Goal: Task Accomplishment & Management: Manage account settings

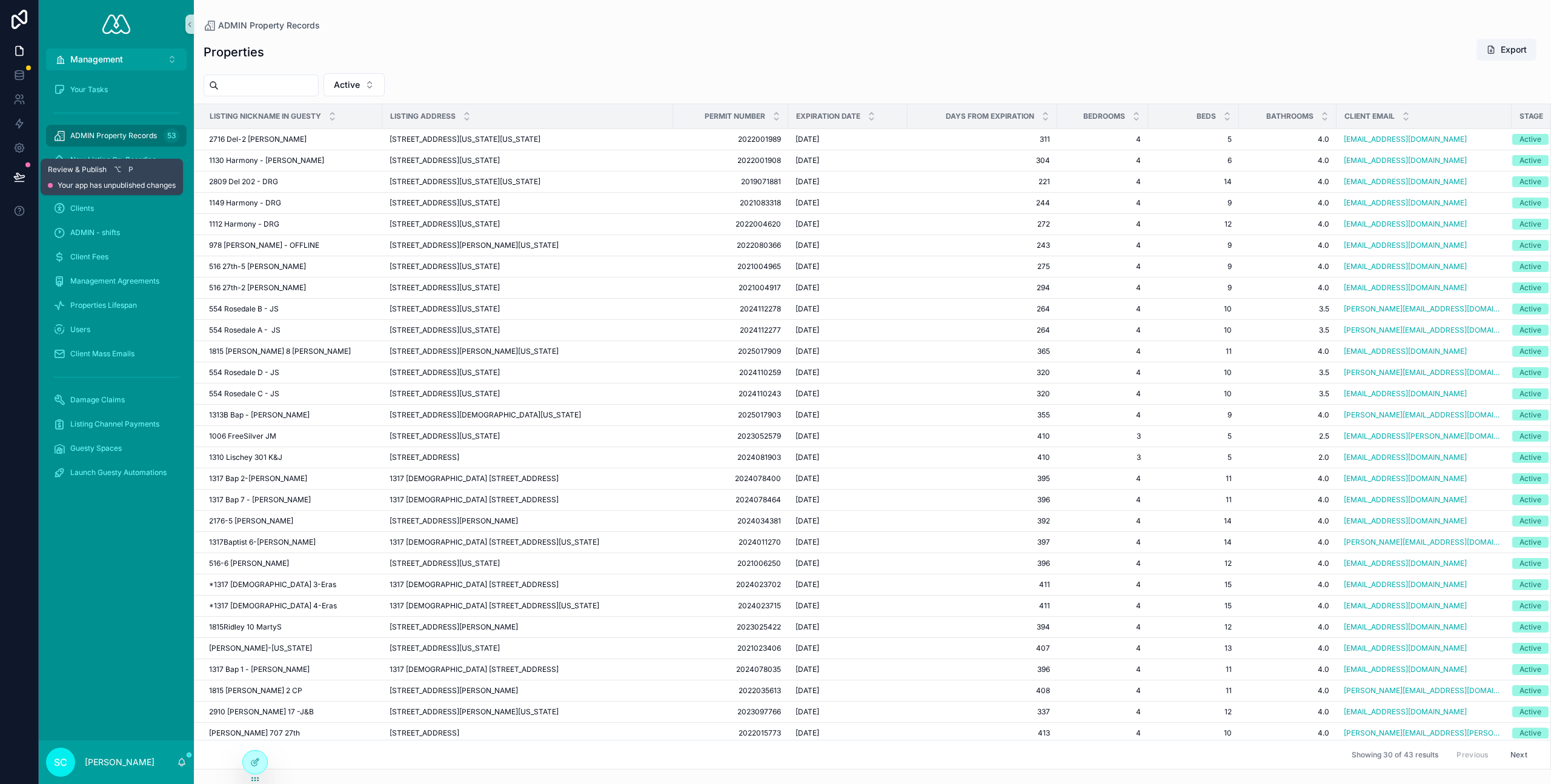
click at [17, 176] on icon at bounding box center [19, 176] width 10 height 6
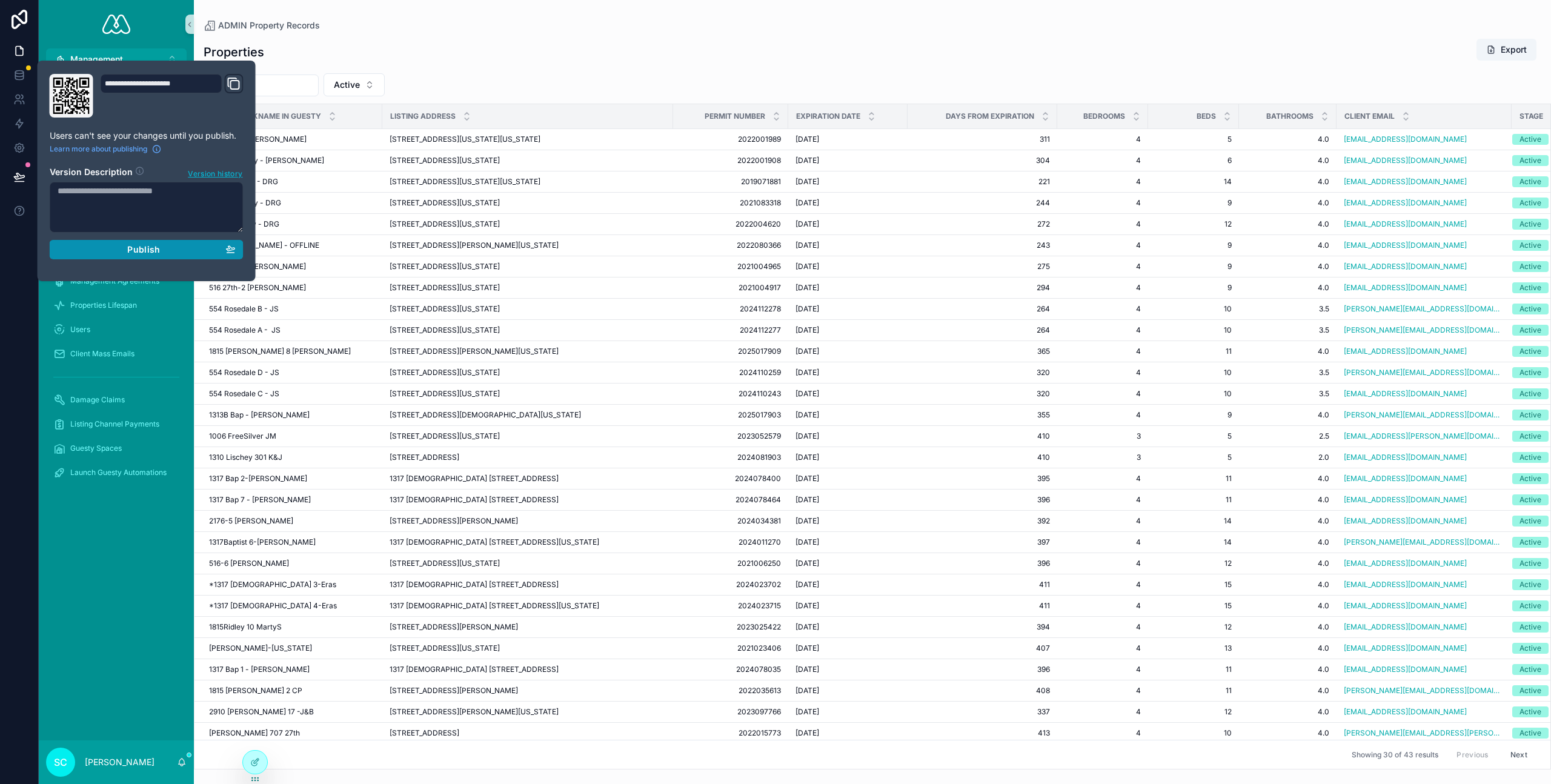
click at [177, 251] on div "Publish" at bounding box center [146, 249] width 178 height 11
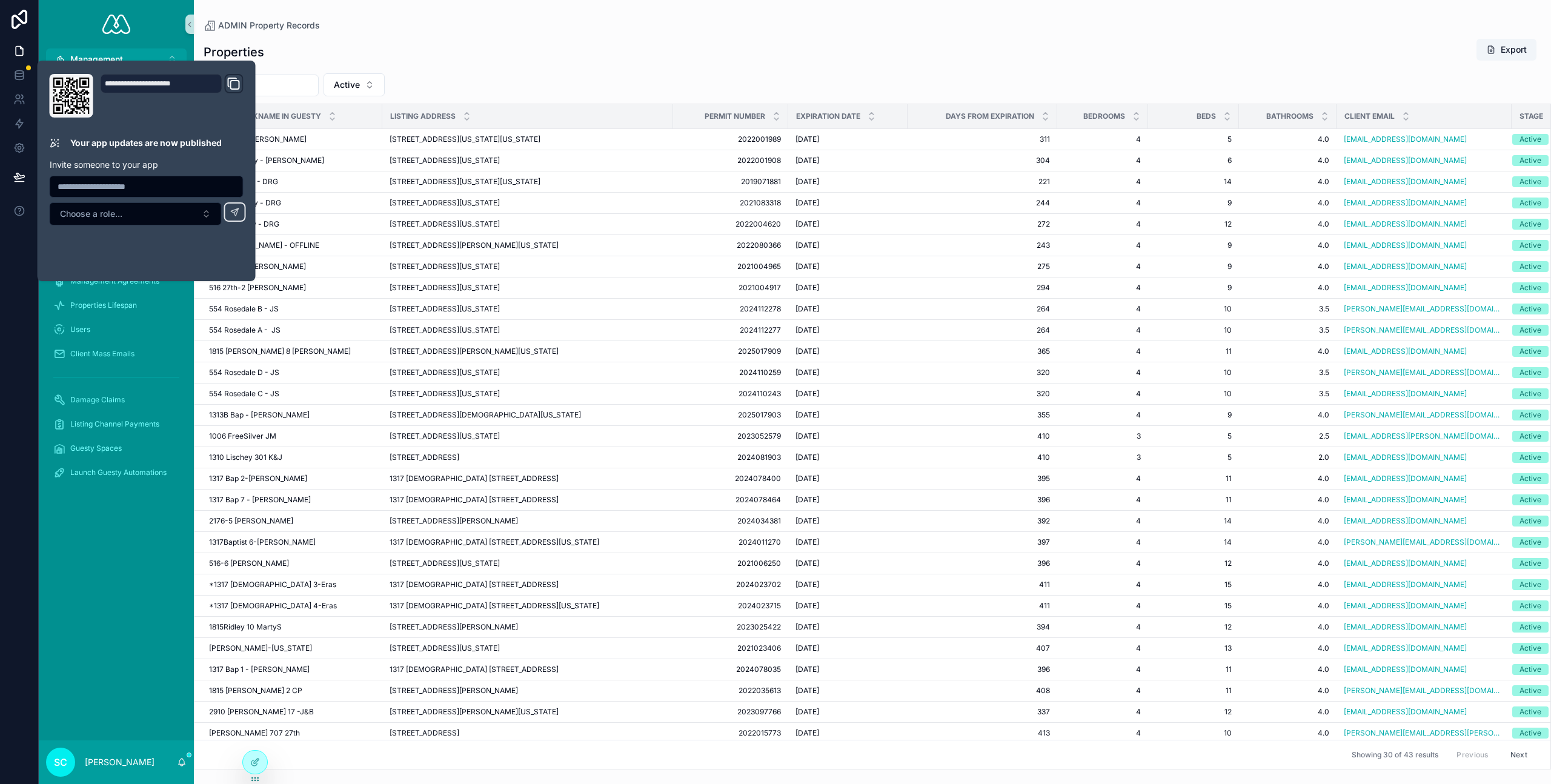
click at [444, 70] on div "Properties Export Active Listing Nickname in Guesty Listing Address Permit Numb…" at bounding box center [872, 399] width 1357 height 739
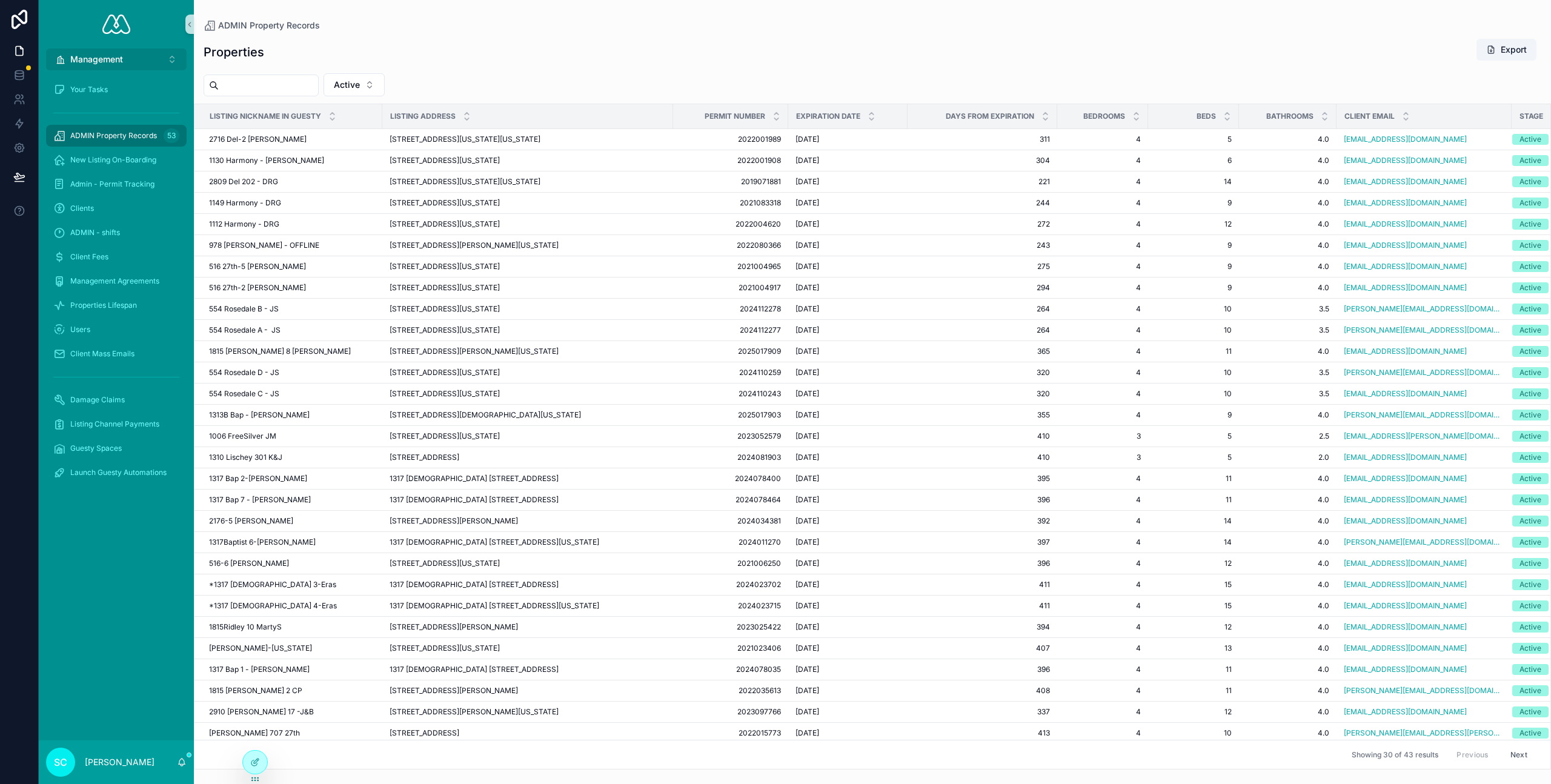
click at [108, 57] on span "Management" at bounding box center [96, 59] width 53 height 12
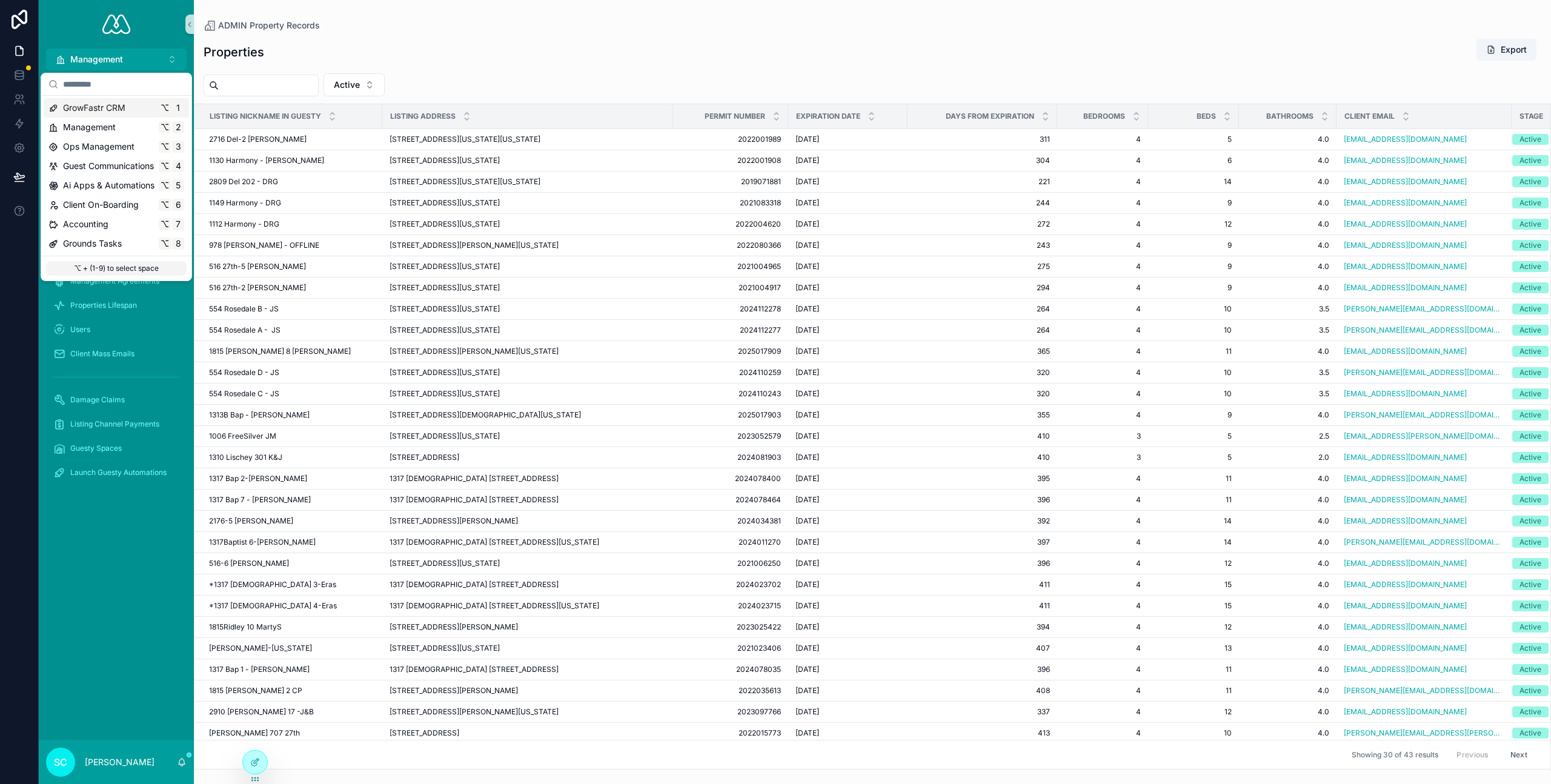
click at [95, 107] on span "GrowFastr CRM" at bounding box center [94, 107] width 62 height 12
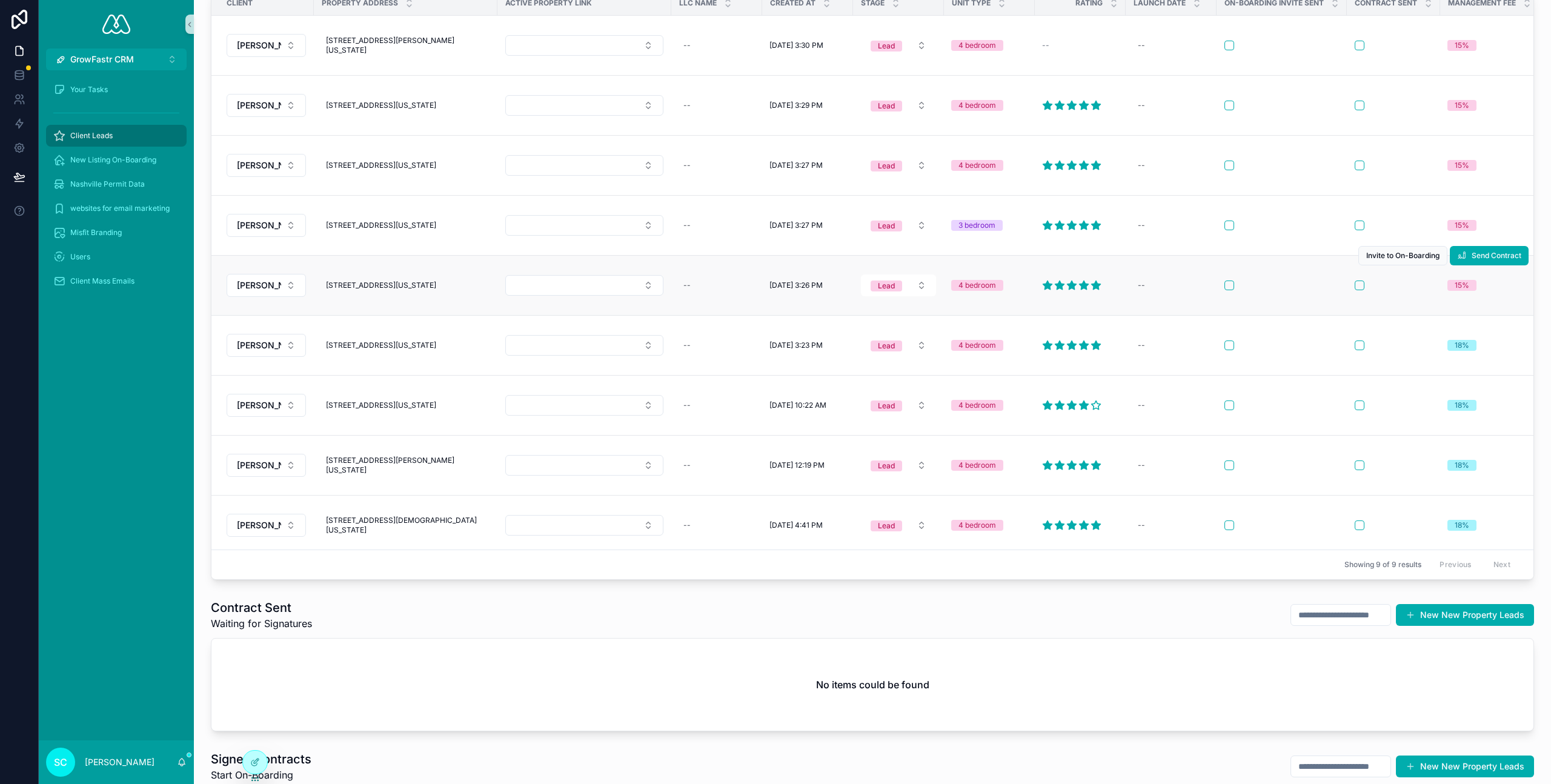
scroll to position [495, 0]
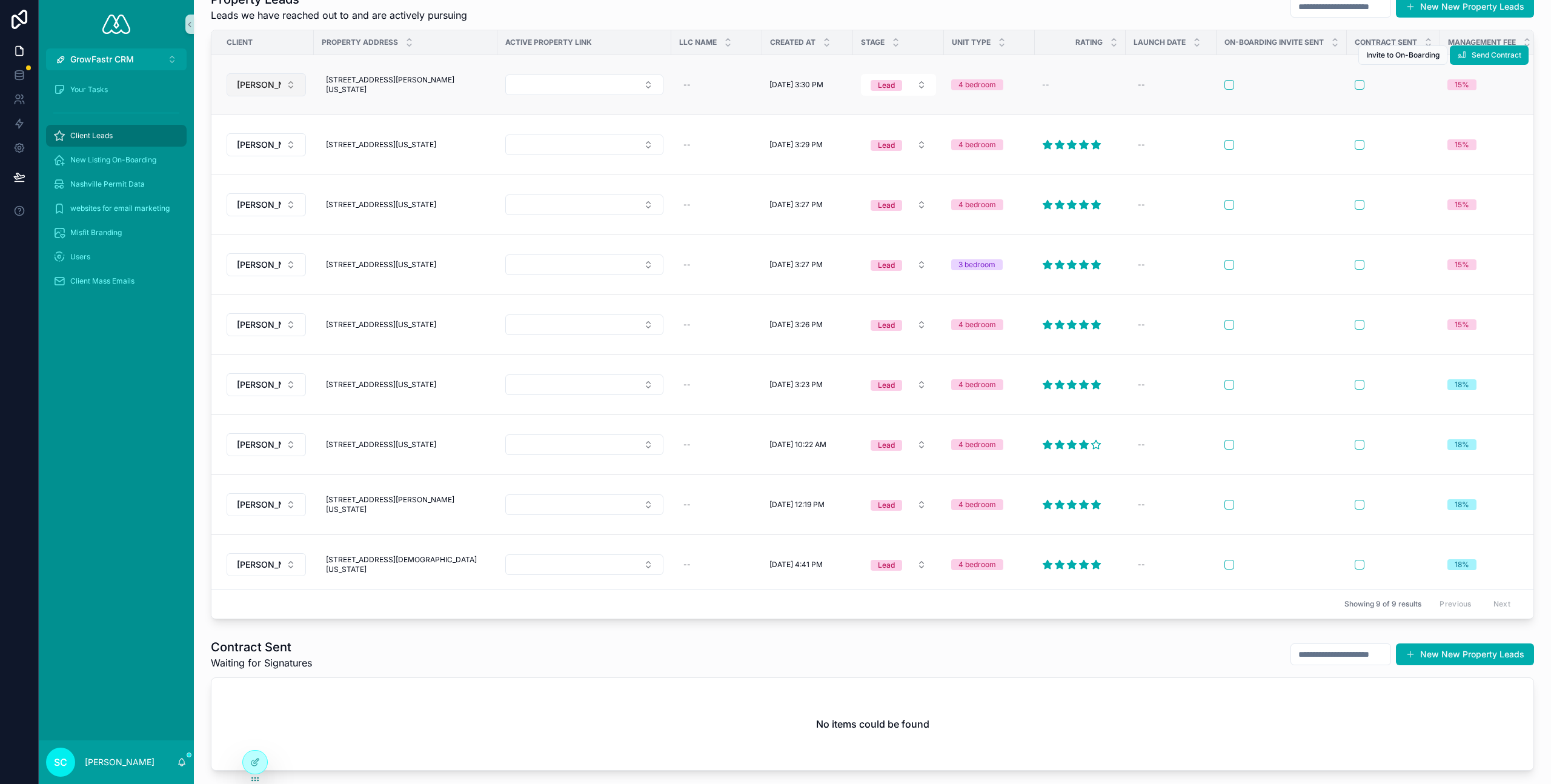
click at [285, 96] on button "[PERSON_NAME]" at bounding box center [266, 84] width 80 height 23
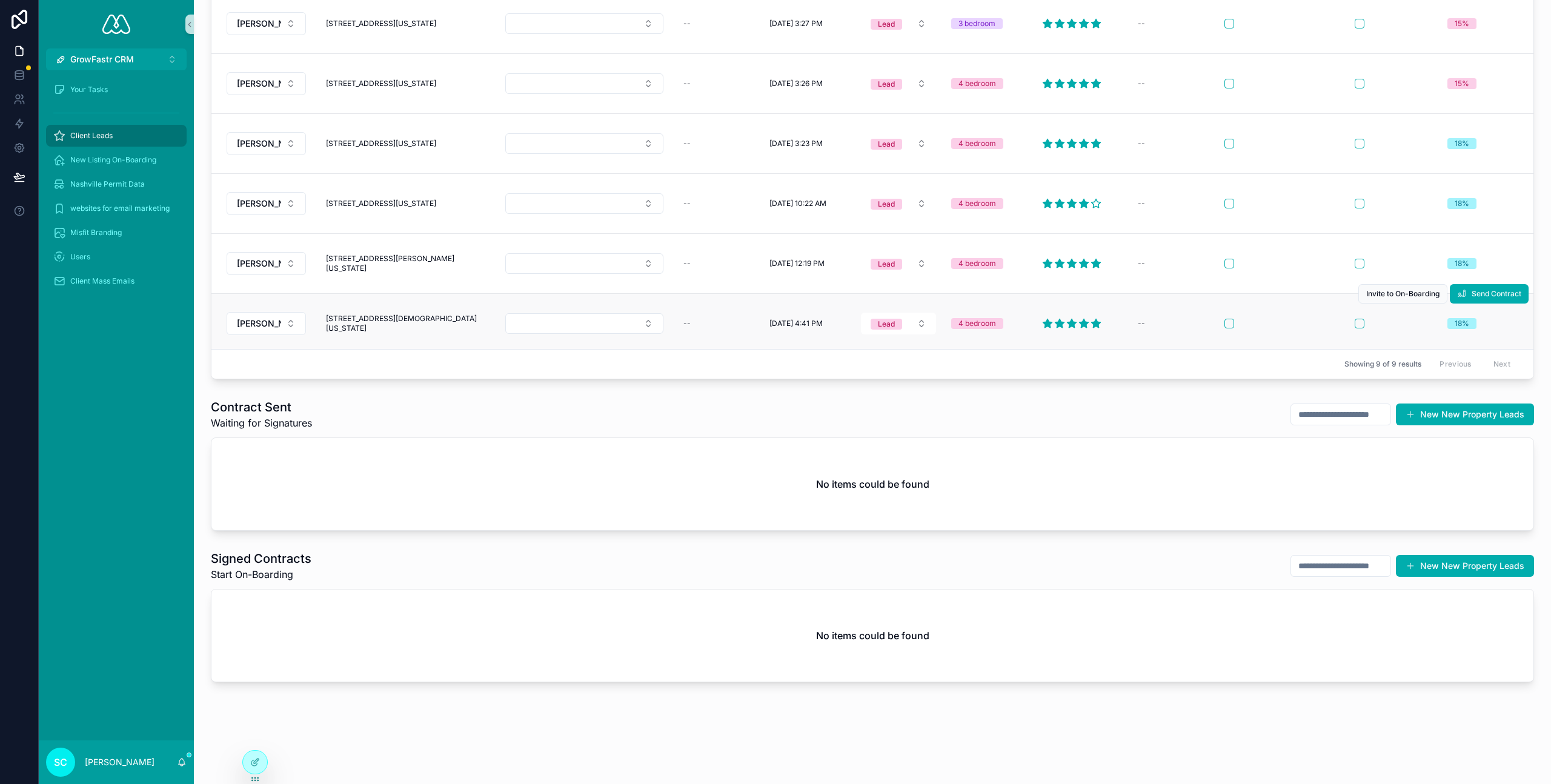
scroll to position [0, 0]
click at [636, 269] on button "Select Button" at bounding box center [584, 265] width 159 height 20
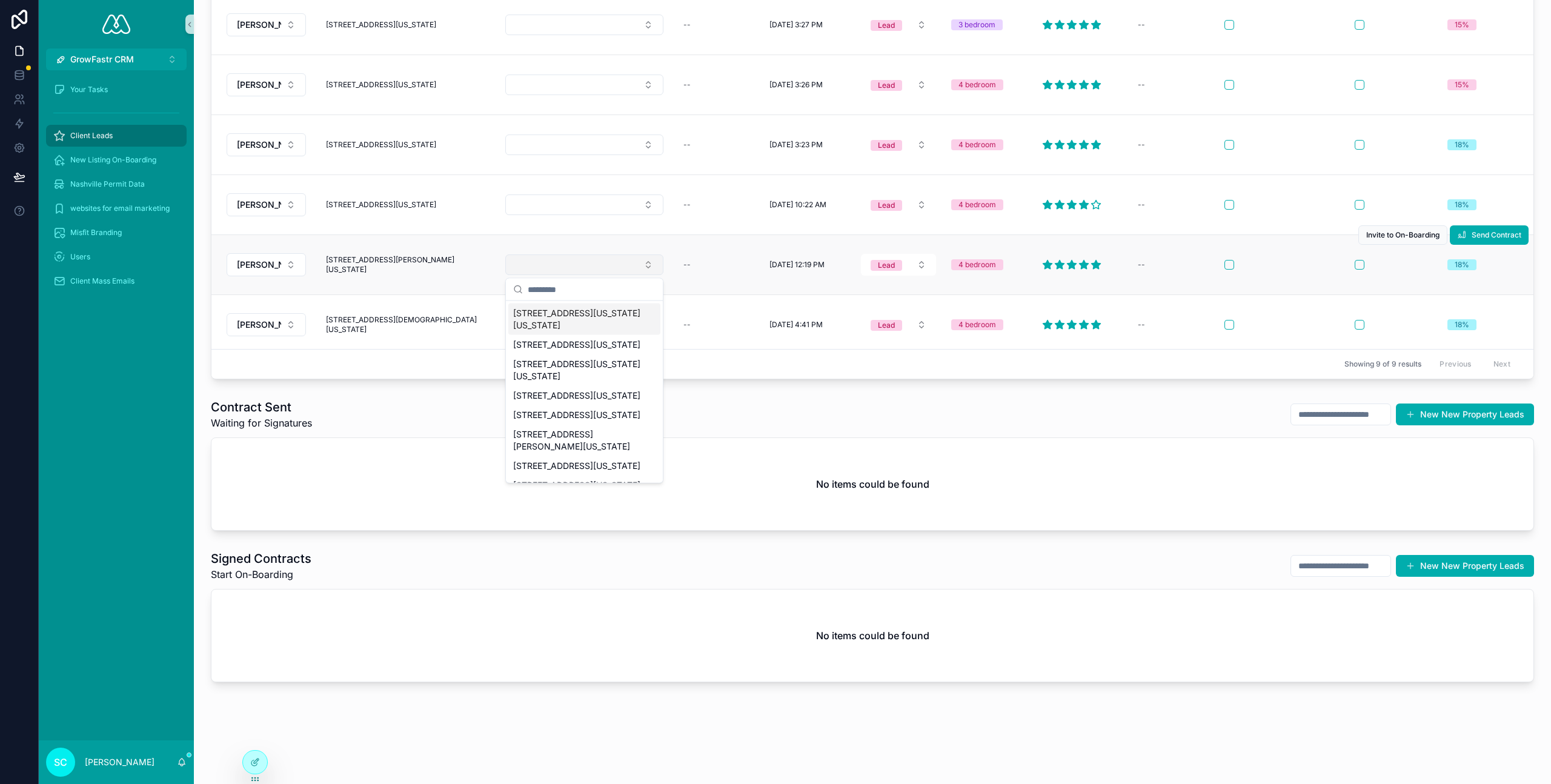
click at [640, 265] on button "Select Button" at bounding box center [584, 265] width 159 height 20
